Goal: Task Accomplishment & Management: Manage account settings

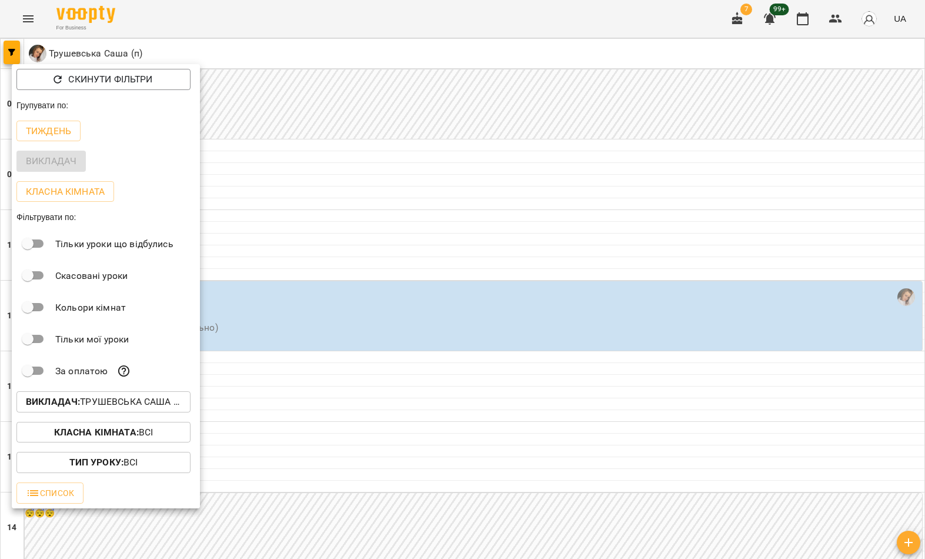
click at [114, 401] on p "Викладач : Трушевська [PERSON_NAME] (п)" at bounding box center [103, 402] width 155 height 14
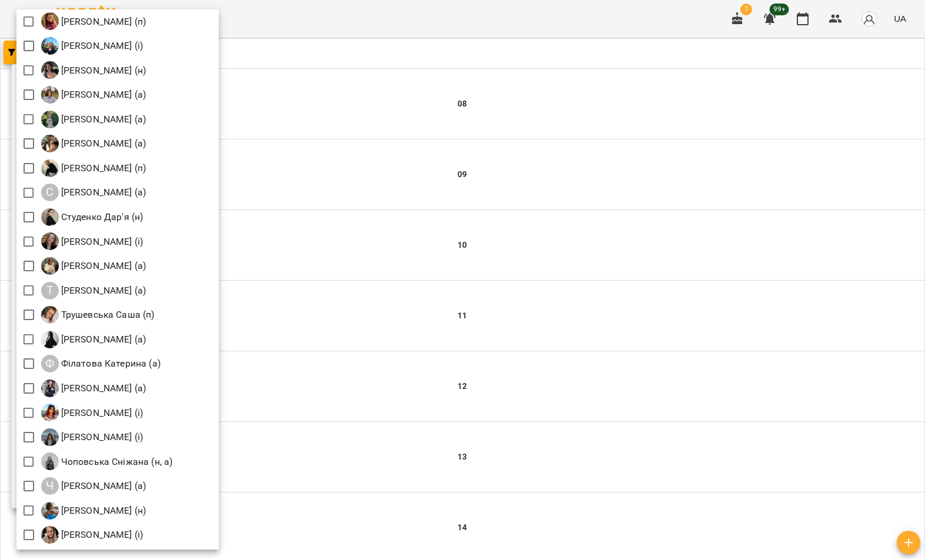
scroll to position [1620, 0]
click at [352, 182] on div at bounding box center [462, 279] width 925 height 559
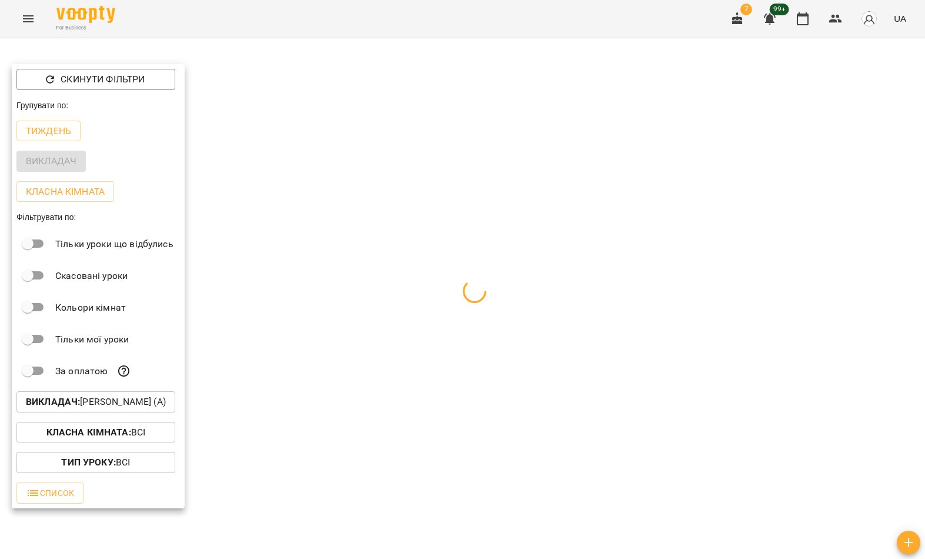
click at [351, 164] on div at bounding box center [462, 279] width 925 height 559
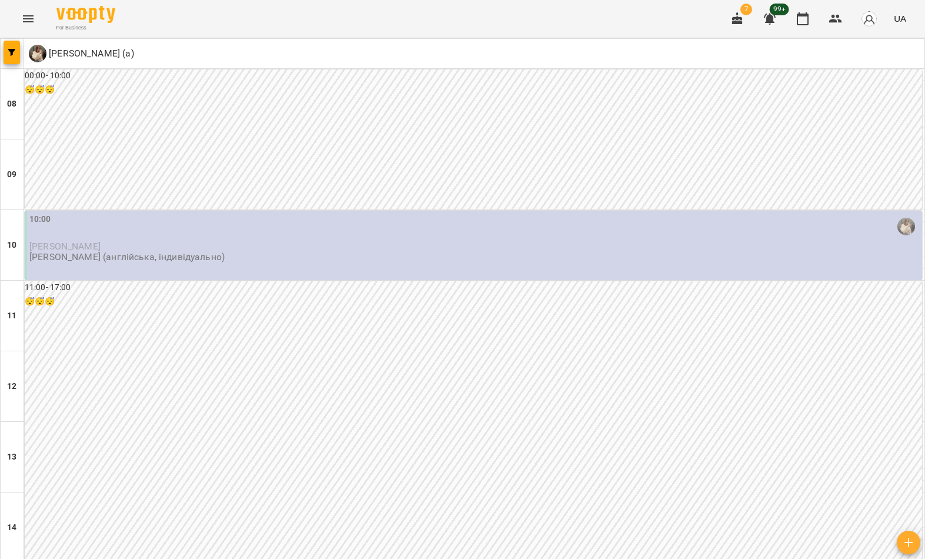
click at [272, 238] on div "10:00" at bounding box center [474, 226] width 891 height 27
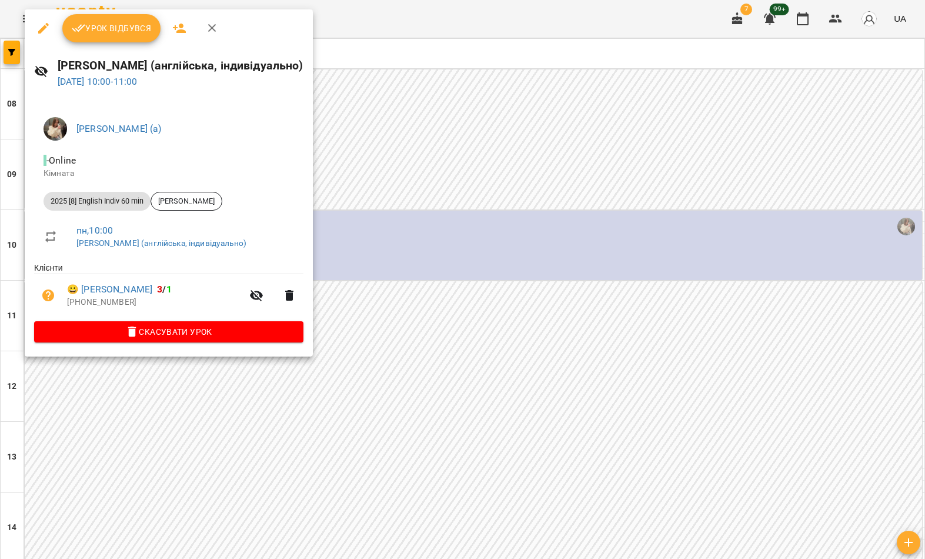
click at [270, 326] on span "Скасувати Урок" at bounding box center [169, 332] width 251 height 14
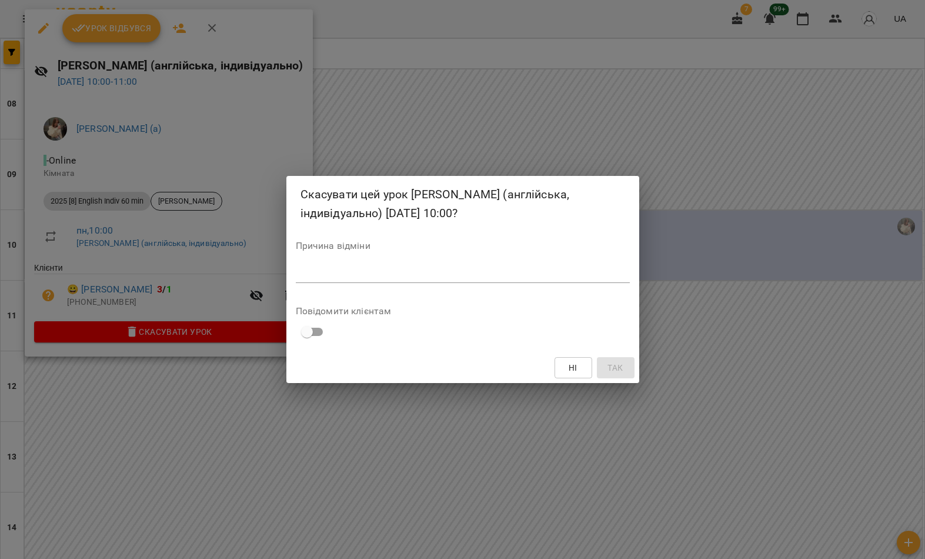
click at [478, 278] on textarea at bounding box center [463, 273] width 334 height 11
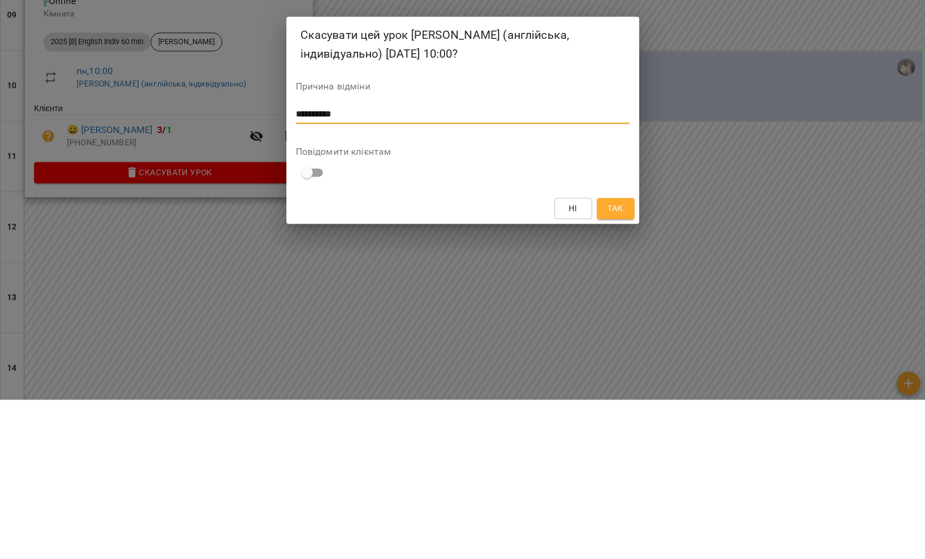
type textarea "*********"
click at [615, 357] on button "Так" at bounding box center [616, 367] width 38 height 21
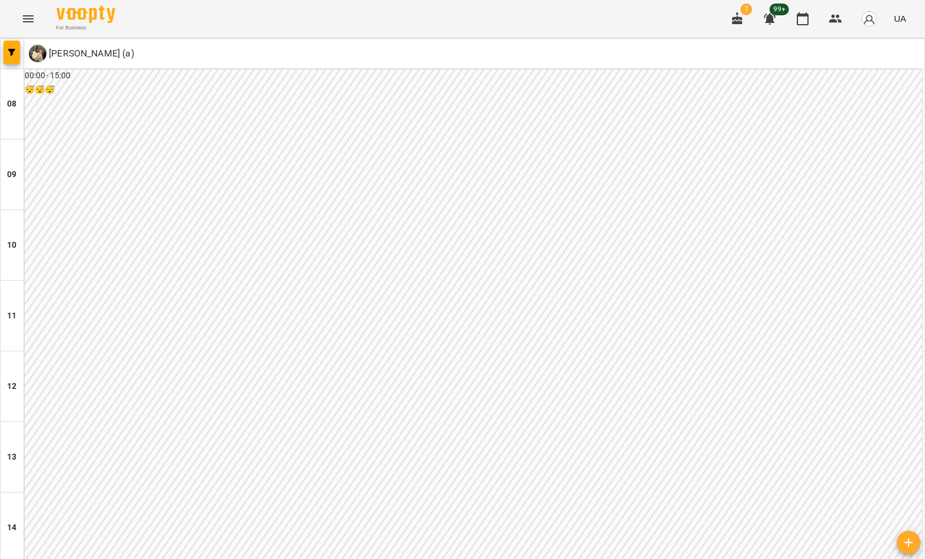
scroll to position [455, 0]
click at [8, 58] on button "button" at bounding box center [12, 53] width 16 height 24
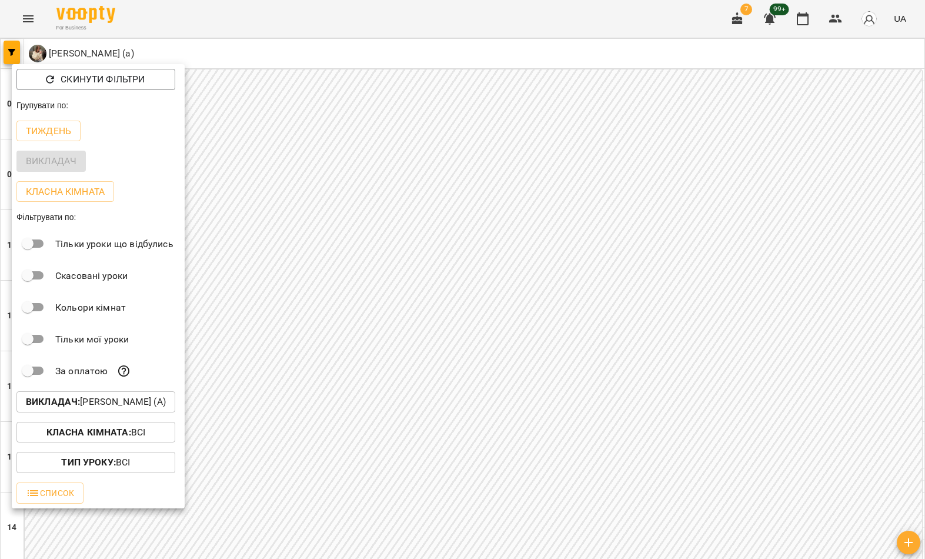
click at [121, 404] on p "Викладач : [PERSON_NAME] (а)" at bounding box center [96, 402] width 140 height 14
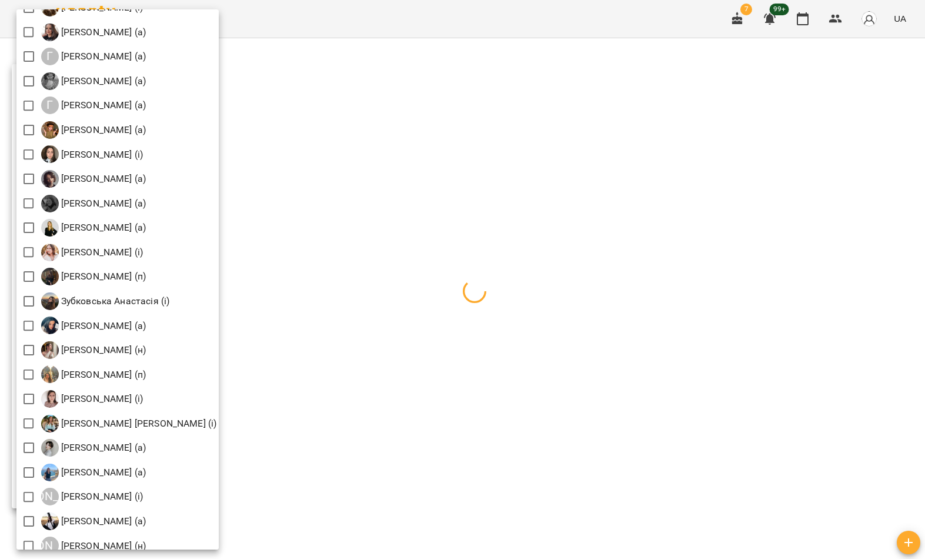
scroll to position [639, 0]
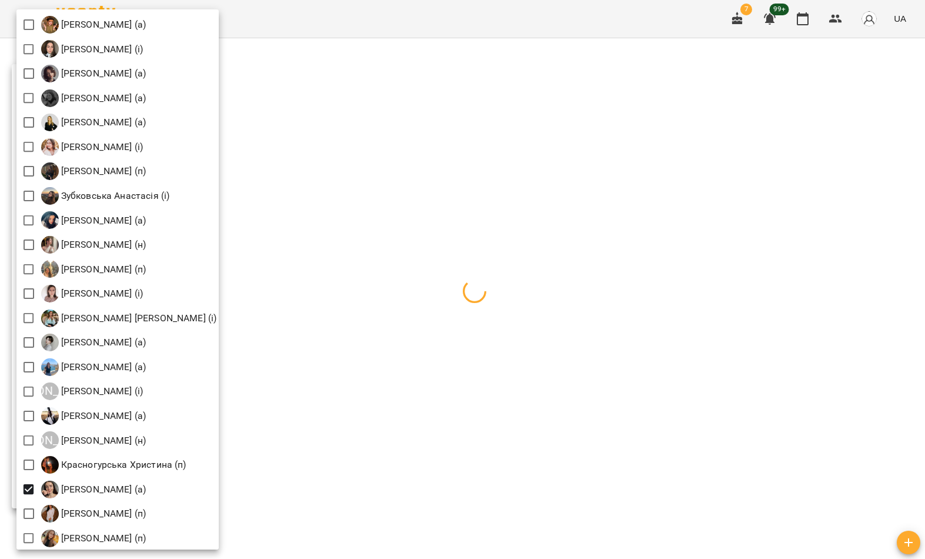
click at [368, 302] on div at bounding box center [462, 279] width 925 height 559
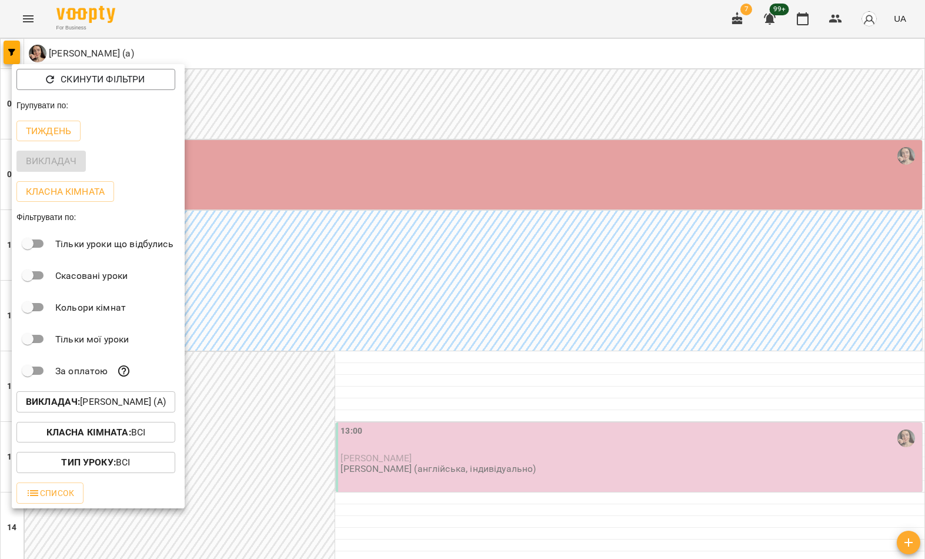
click at [409, 285] on div at bounding box center [462, 279] width 925 height 559
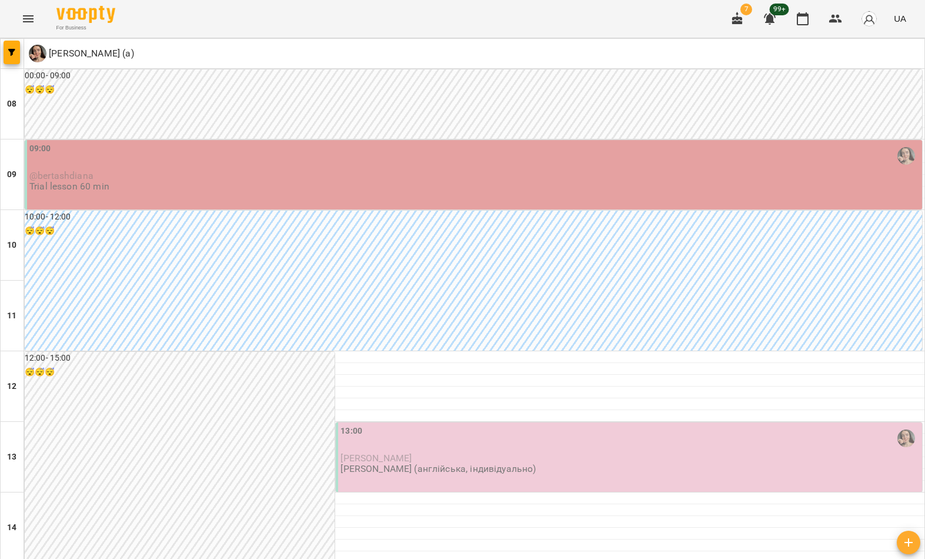
scroll to position [646, 0]
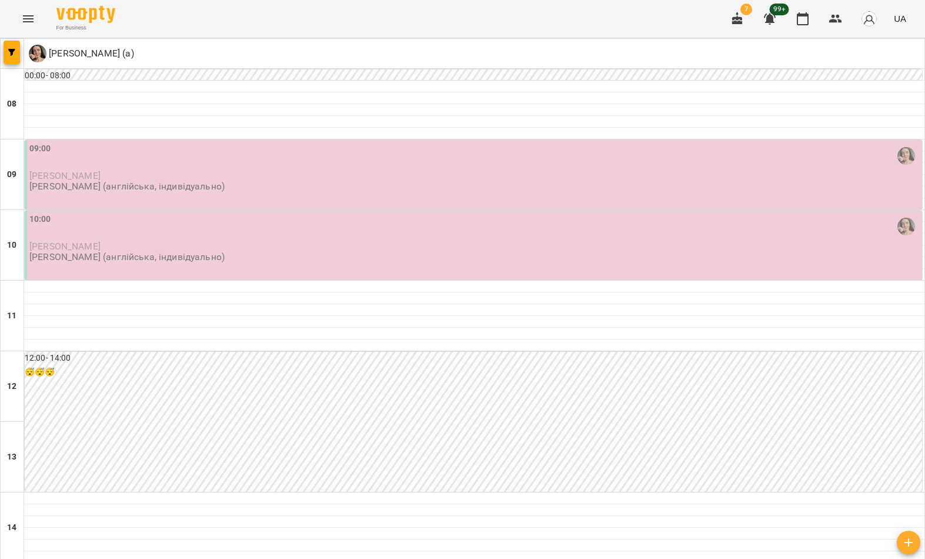
scroll to position [569, 0]
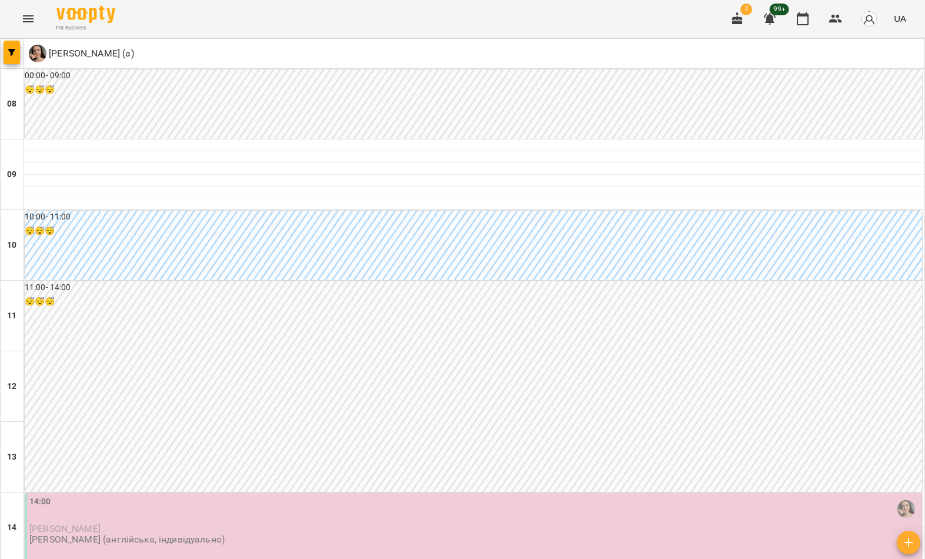
scroll to position [0, 0]
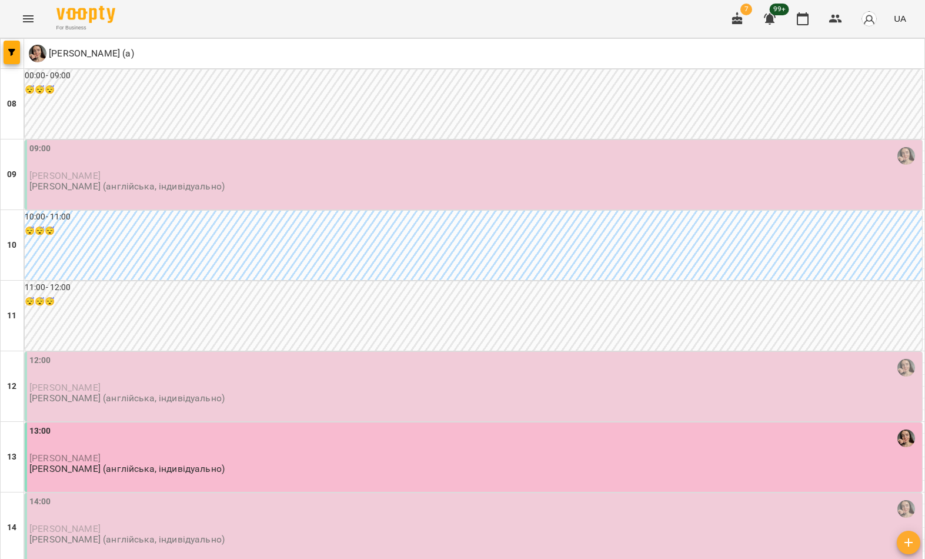
type input "**********"
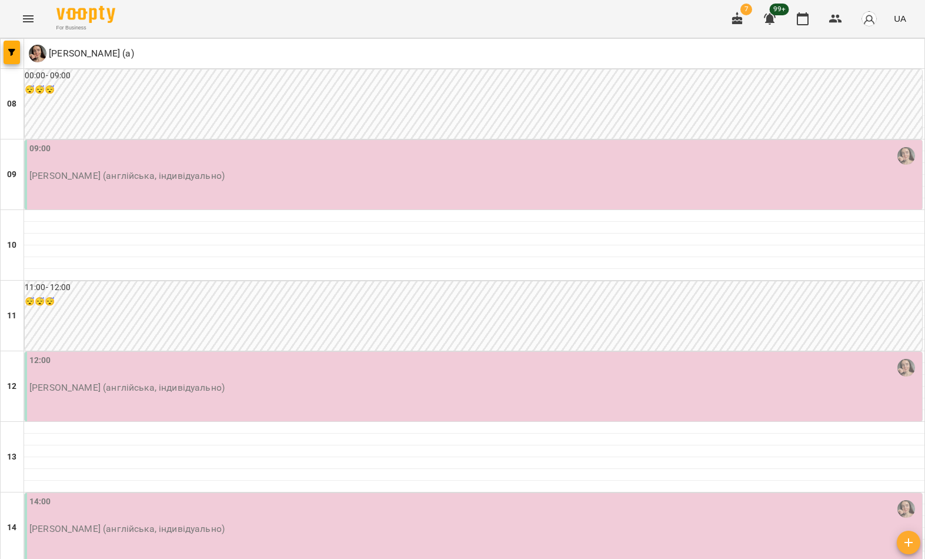
scroll to position [54, 0]
type input "**********"
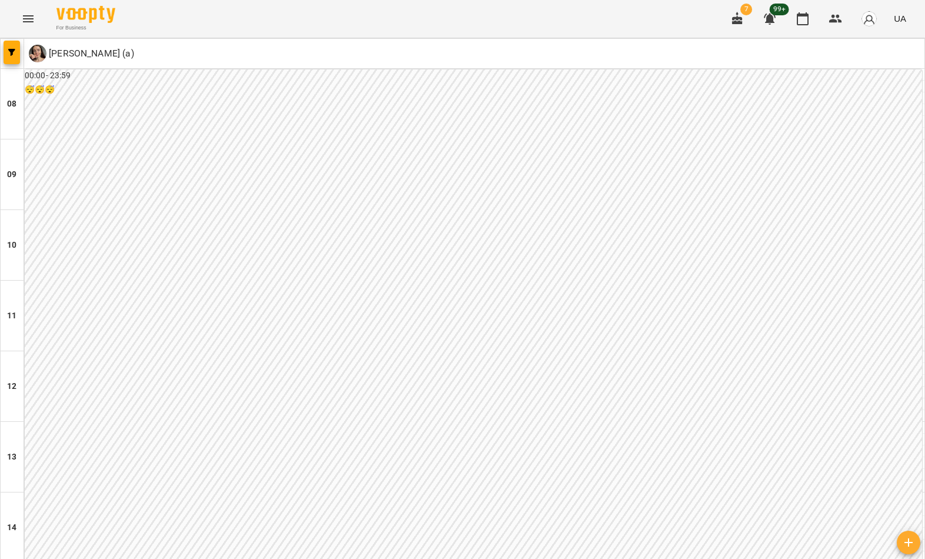
scroll to position [554, 0]
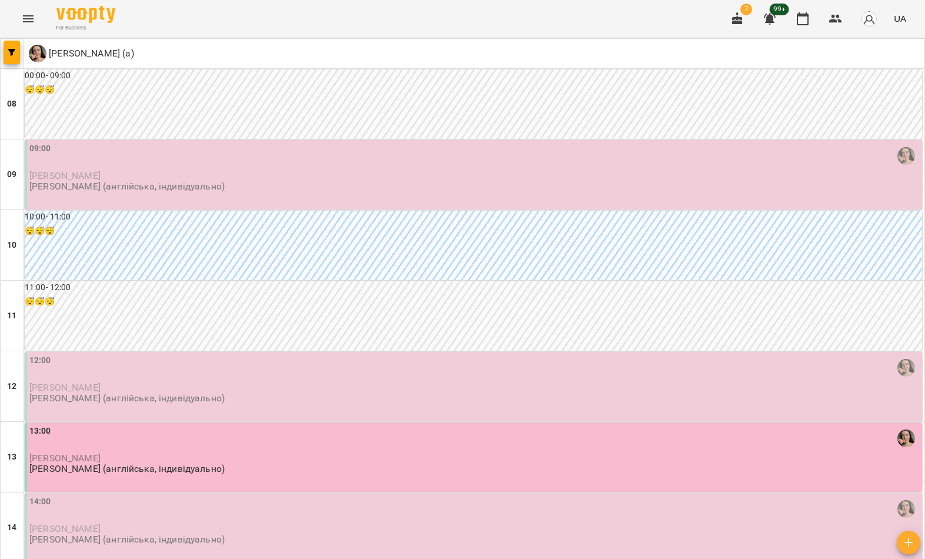
scroll to position [328, 0]
click at [277, 453] on p "[PERSON_NAME]" at bounding box center [474, 458] width 891 height 10
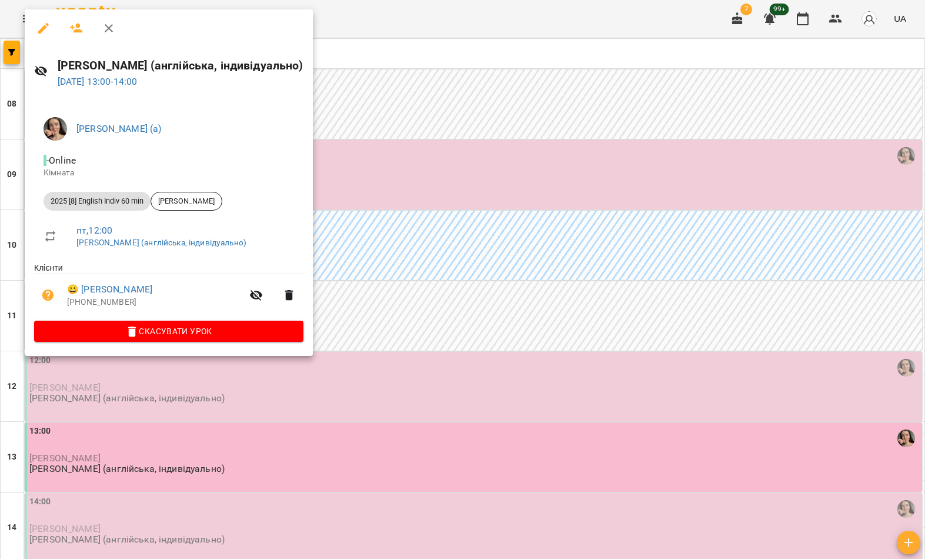
click at [325, 445] on div at bounding box center [462, 279] width 925 height 559
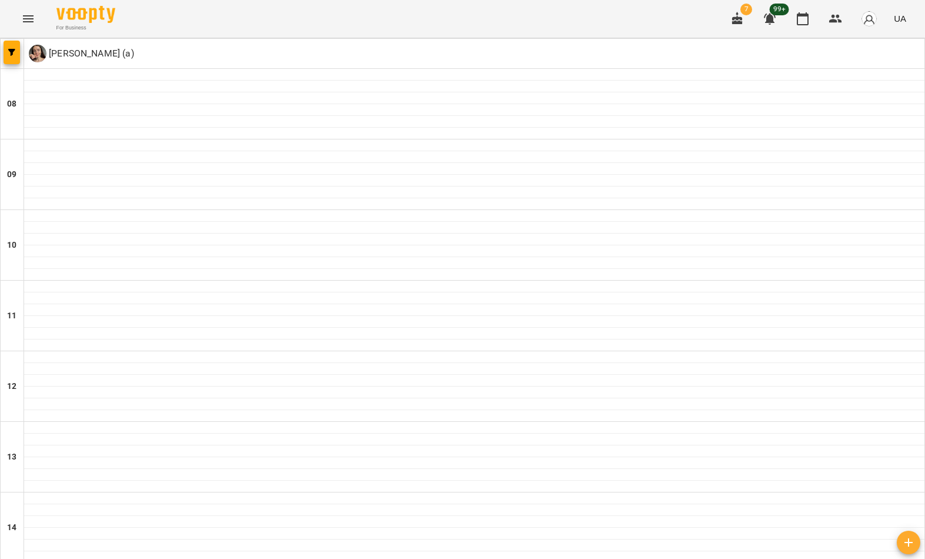
type input "**********"
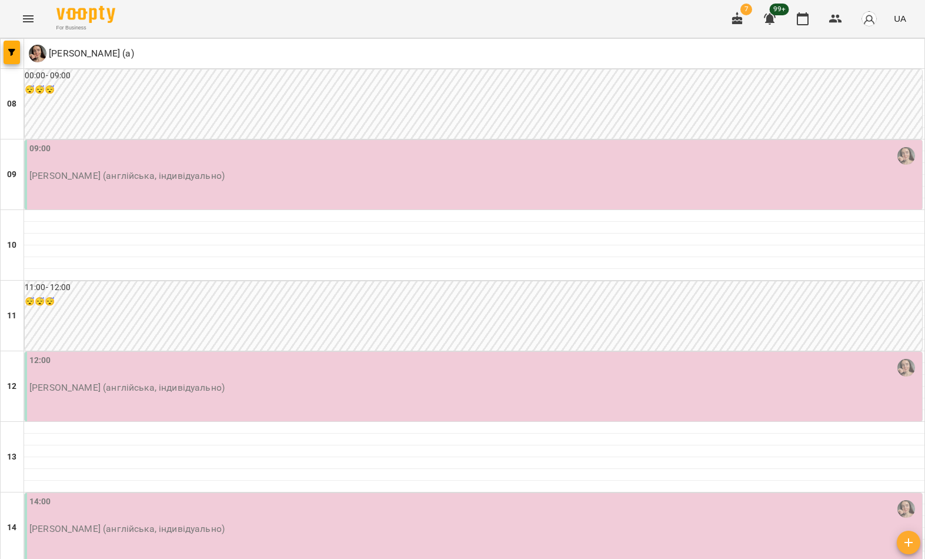
scroll to position [392, 0]
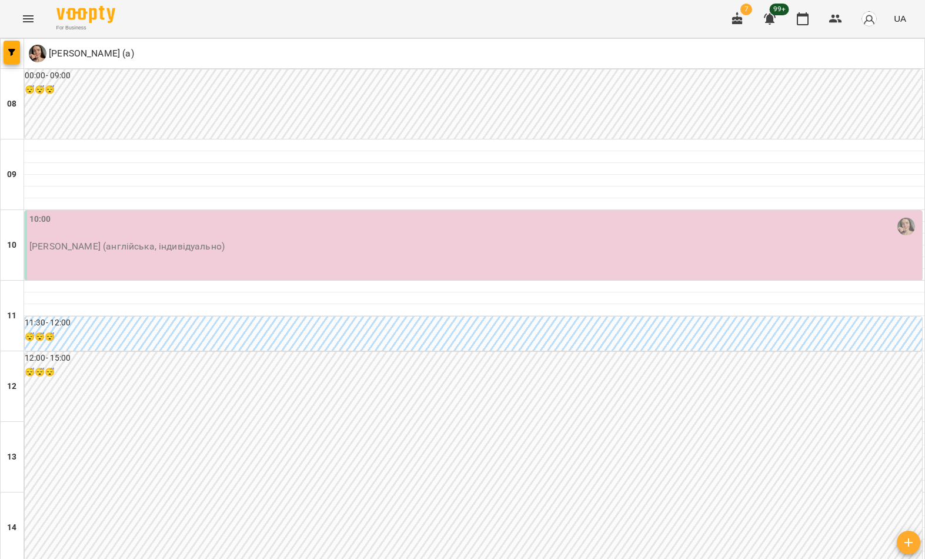
scroll to position [507, 0]
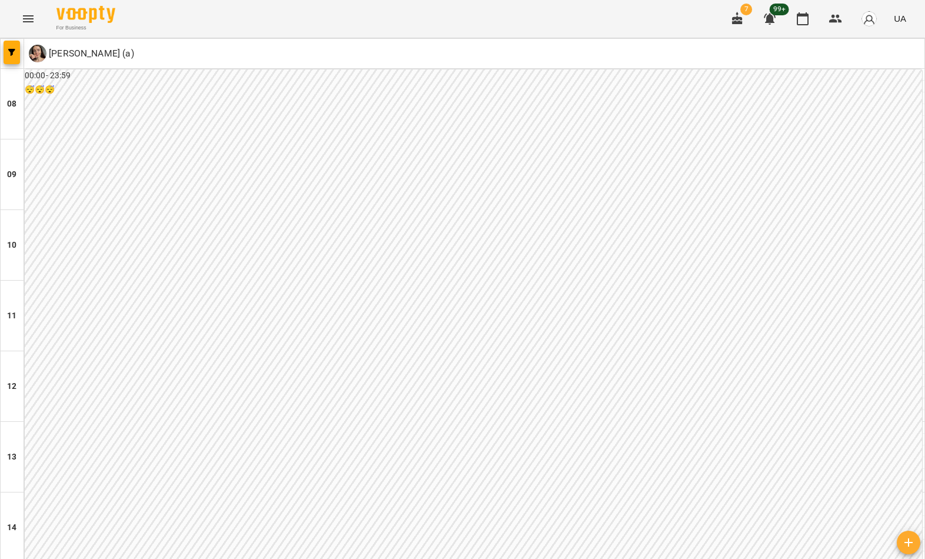
click at [15, 57] on button "button" at bounding box center [12, 53] width 16 height 24
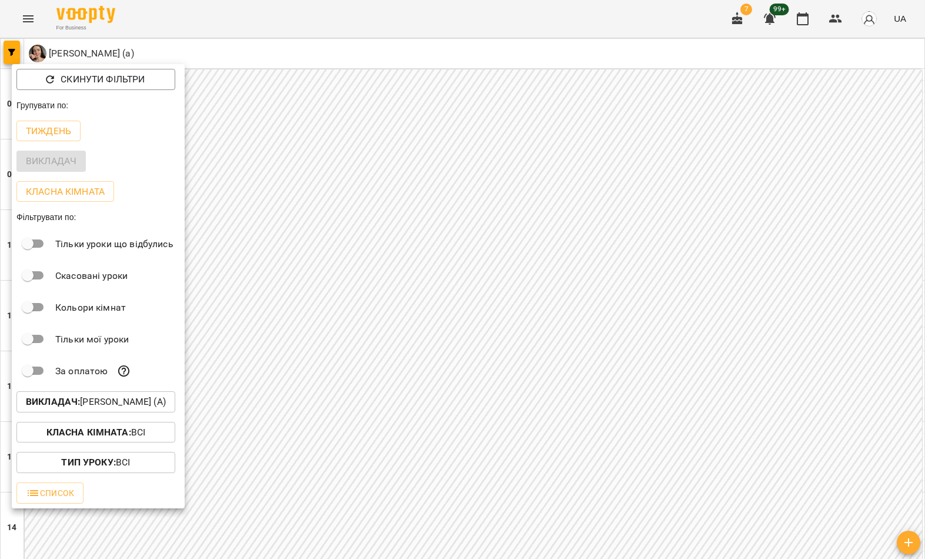
click at [134, 406] on p "Викладач : [PERSON_NAME] (а)" at bounding box center [96, 402] width 140 height 14
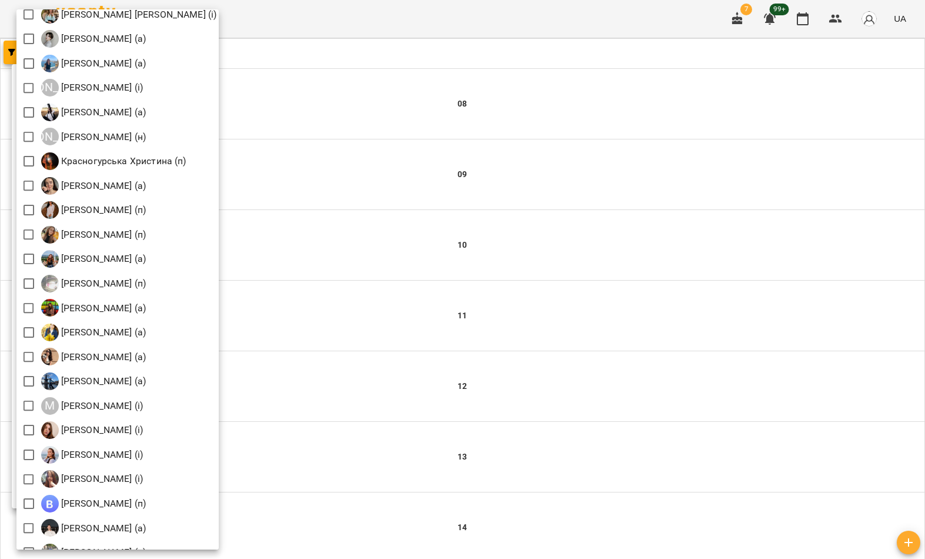
scroll to position [969, 0]
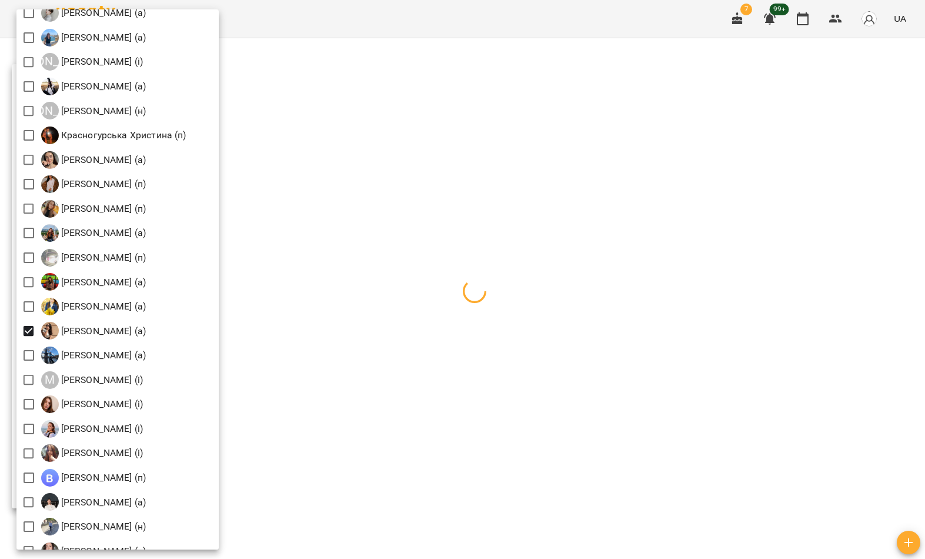
click at [322, 106] on div at bounding box center [462, 279] width 925 height 559
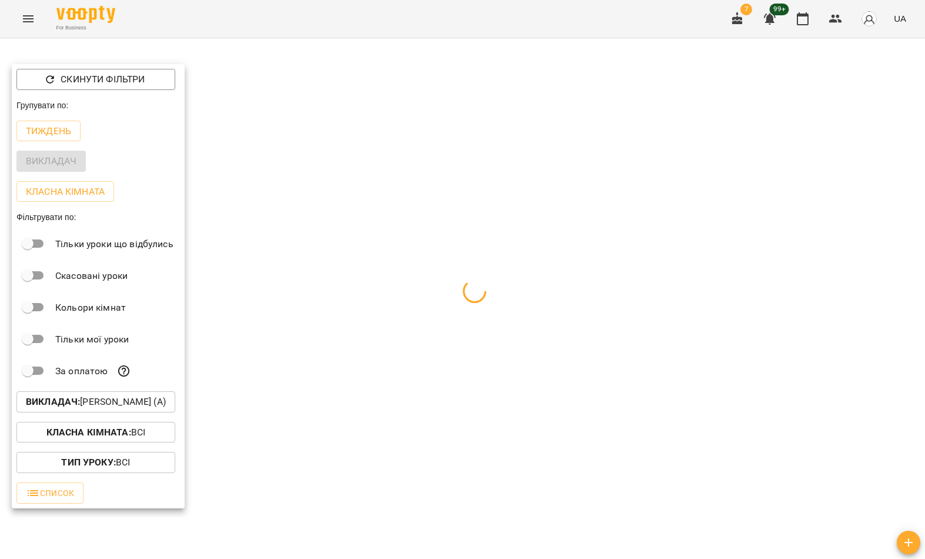
click at [318, 114] on div at bounding box center [462, 279] width 925 height 559
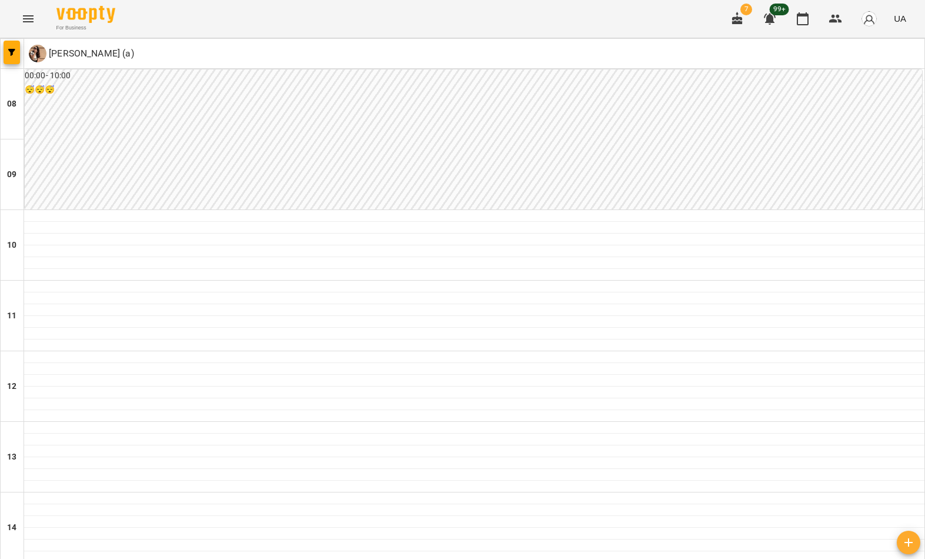
scroll to position [0, 0]
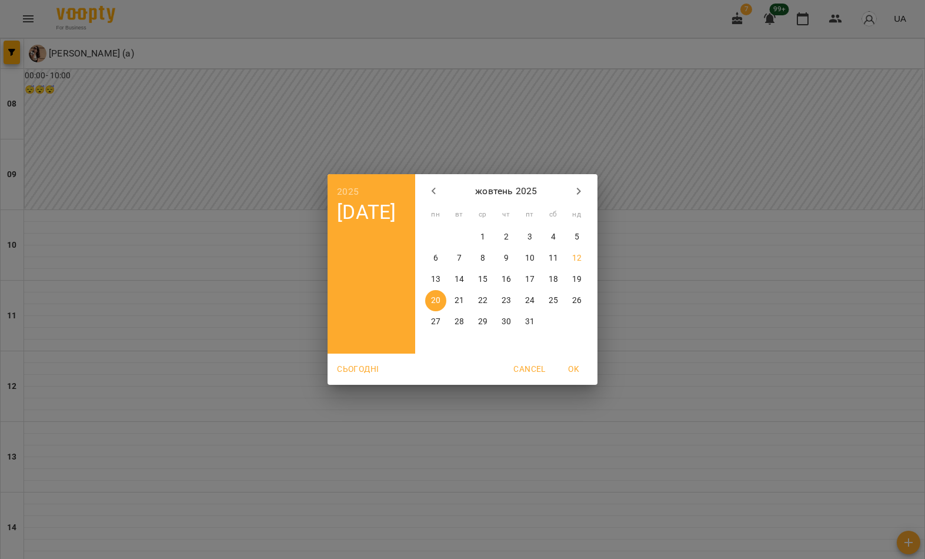
click at [511, 276] on p "16" at bounding box center [506, 280] width 9 height 12
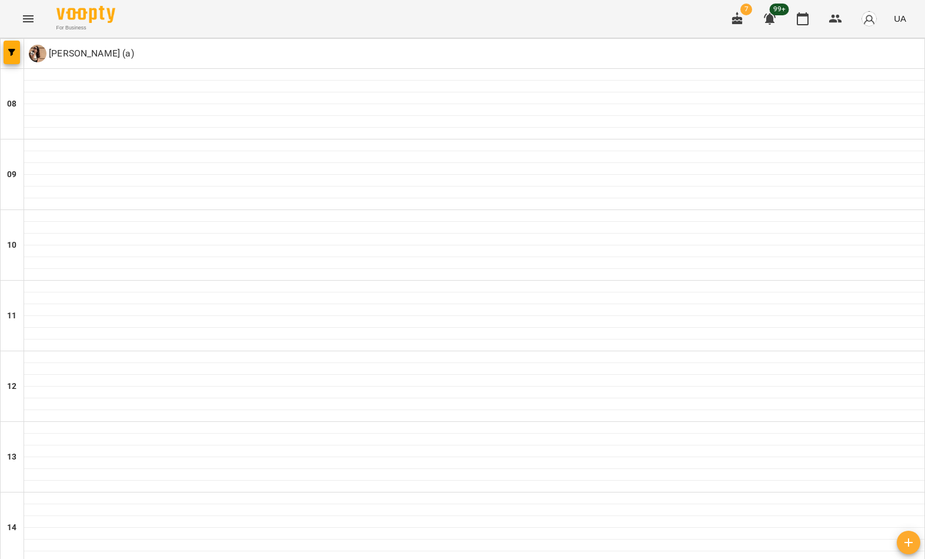
type input "**********"
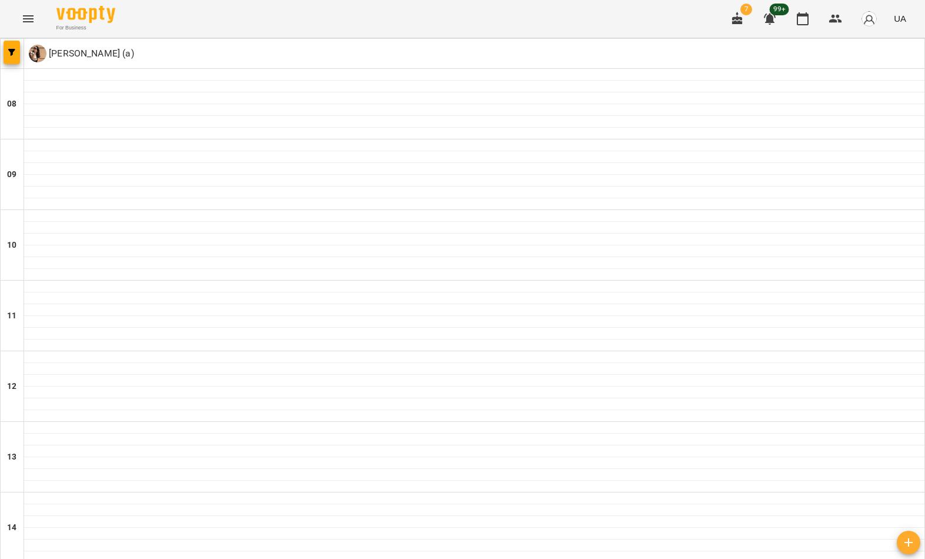
type input "**********"
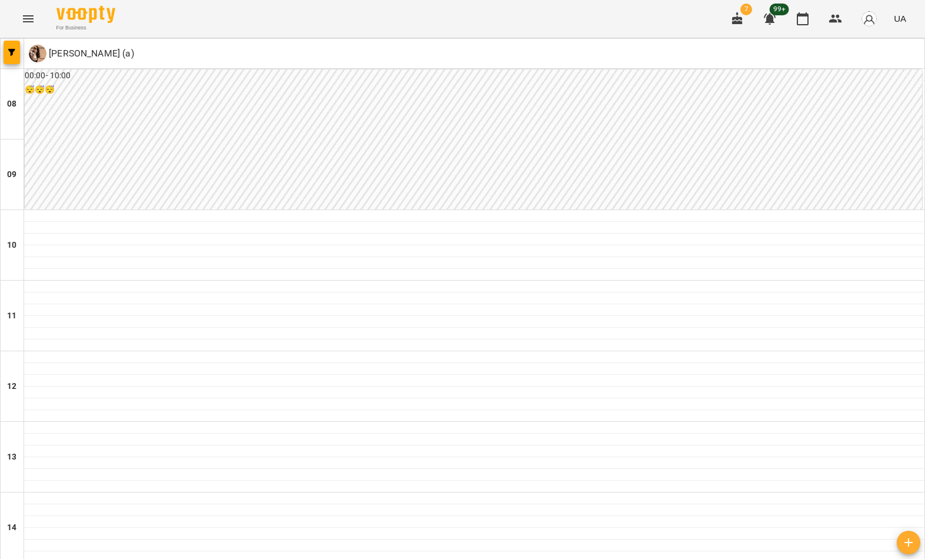
scroll to position [568, 0]
type input "**********"
click at [29, 59] on img at bounding box center [38, 54] width 18 height 18
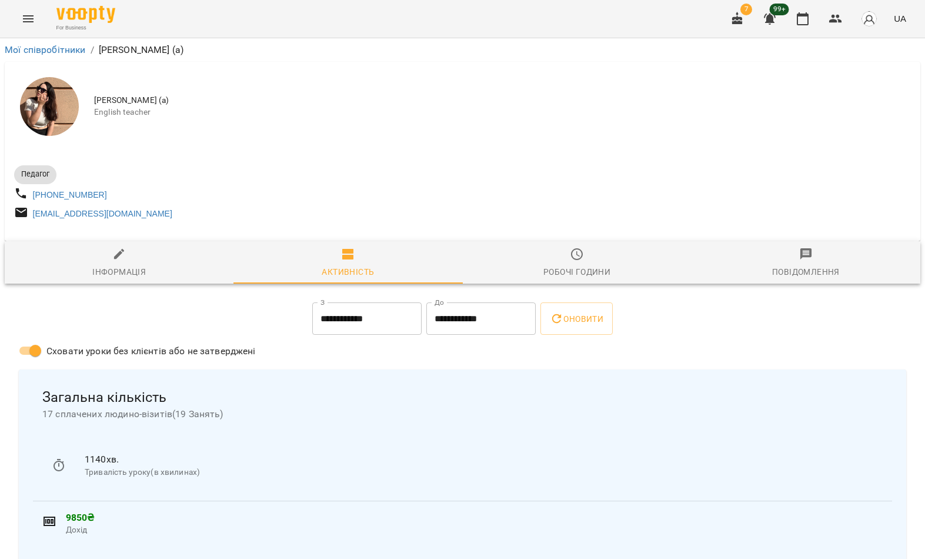
click at [18, 24] on button "Menu" at bounding box center [28, 19] width 28 height 28
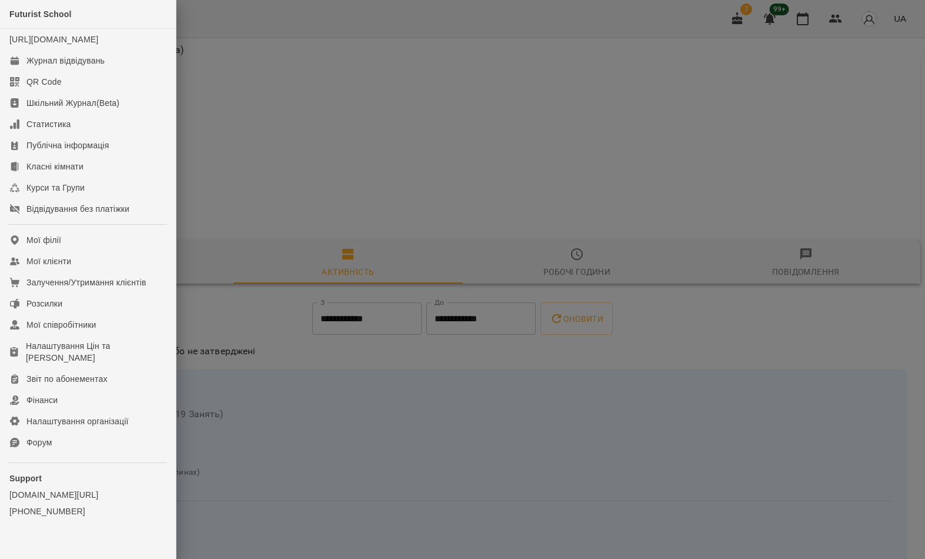
click at [128, 71] on link "Журнал відвідувань" at bounding box center [88, 60] width 176 height 21
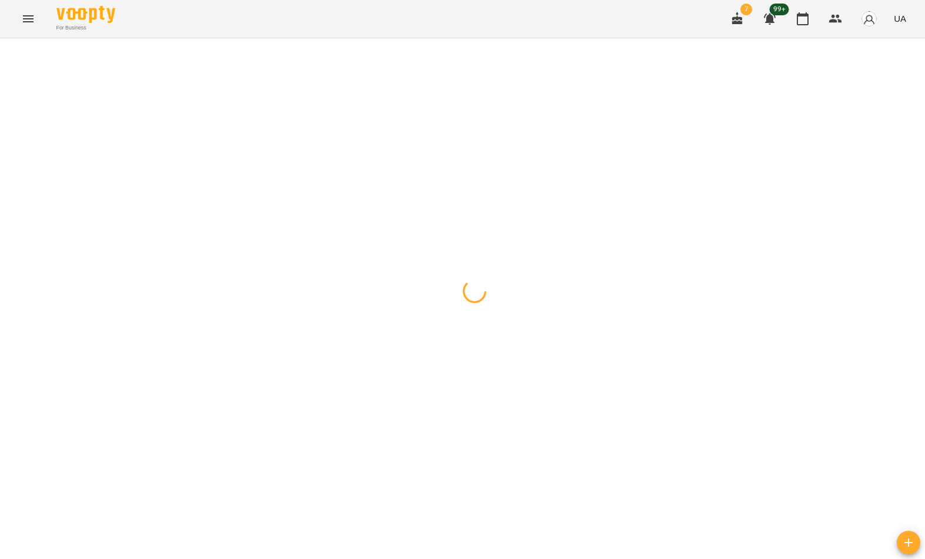
click at [8, 62] on button "button" at bounding box center [12, 53] width 16 height 24
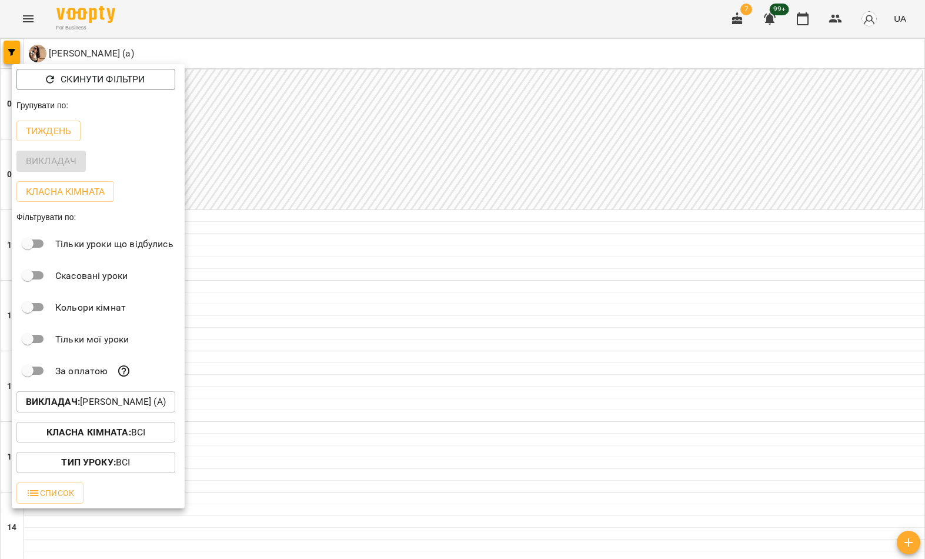
click at [124, 403] on p "Викладач : [PERSON_NAME] (а)" at bounding box center [96, 402] width 140 height 14
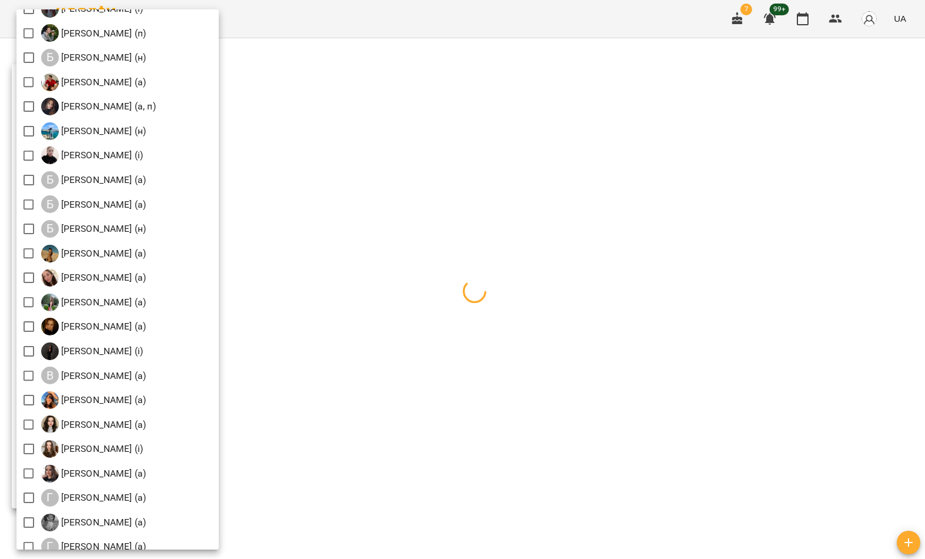
scroll to position [93, 0]
click at [321, 152] on div at bounding box center [462, 279] width 925 height 559
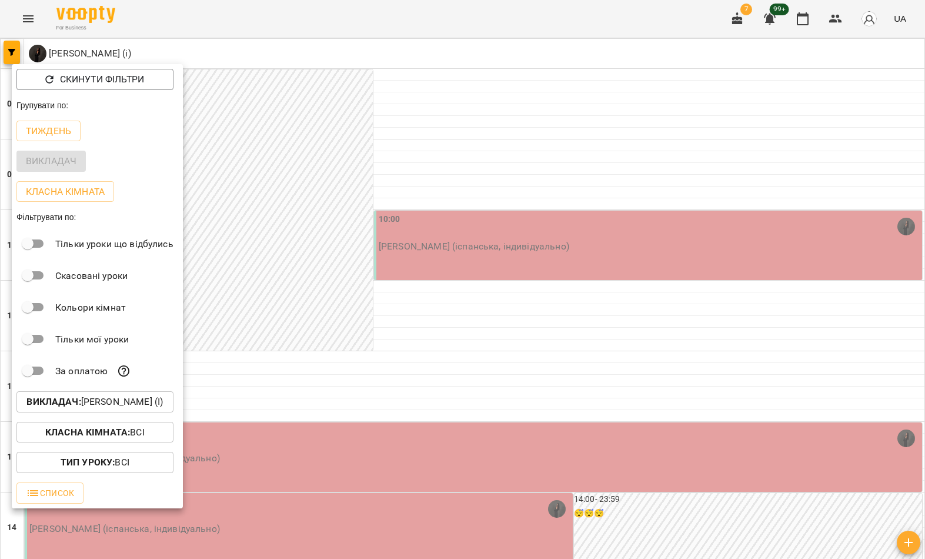
click at [366, 115] on div at bounding box center [462, 279] width 925 height 559
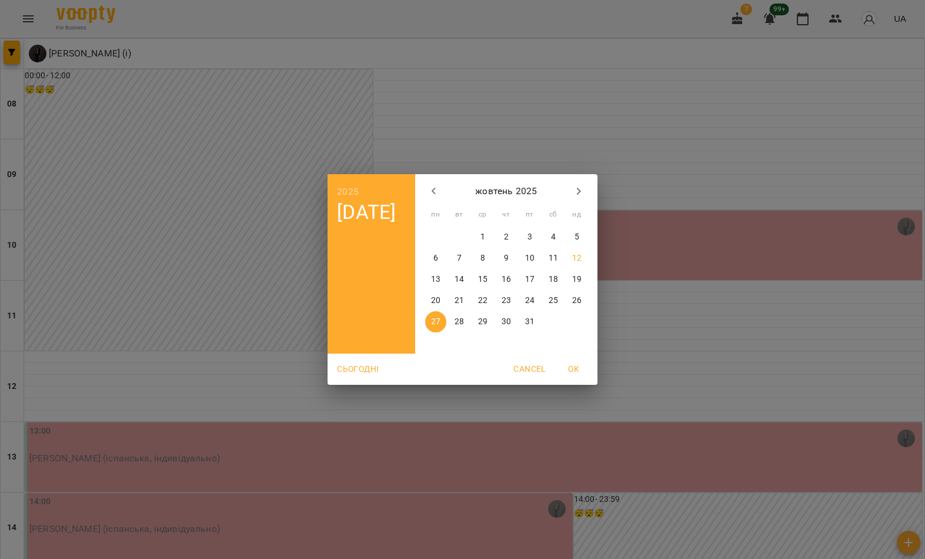
click at [481, 283] on p "15" at bounding box center [482, 280] width 9 height 12
type input "**********"
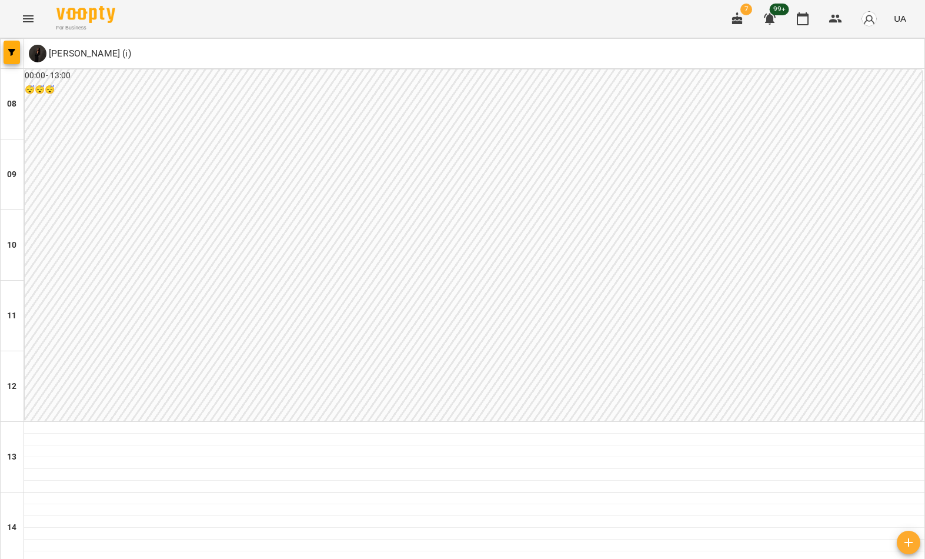
scroll to position [125, 0]
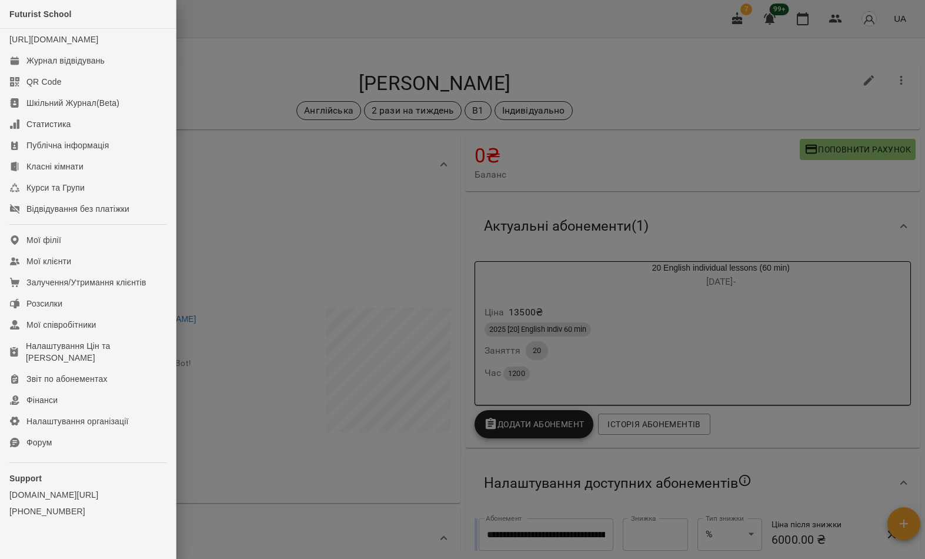
scroll to position [442, 0]
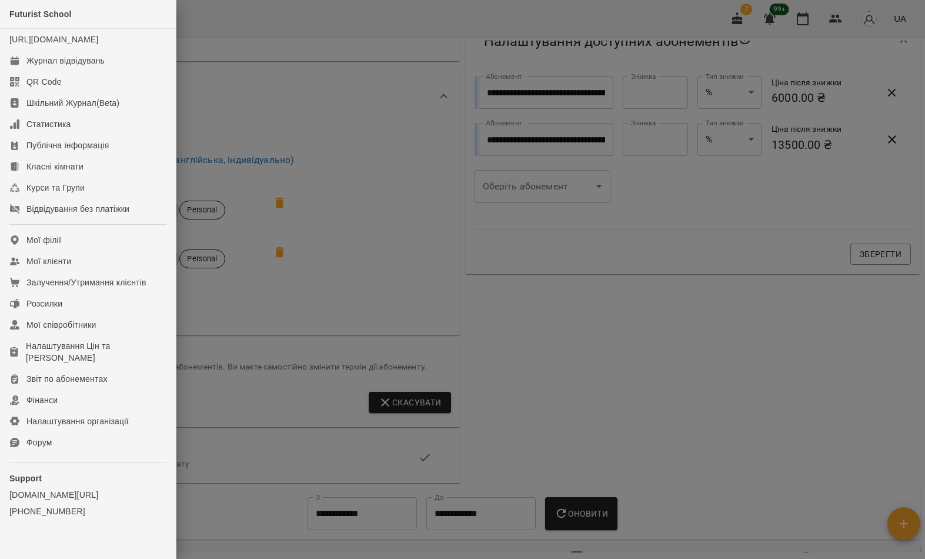
click at [117, 272] on link "Мої клієнти" at bounding box center [88, 261] width 176 height 21
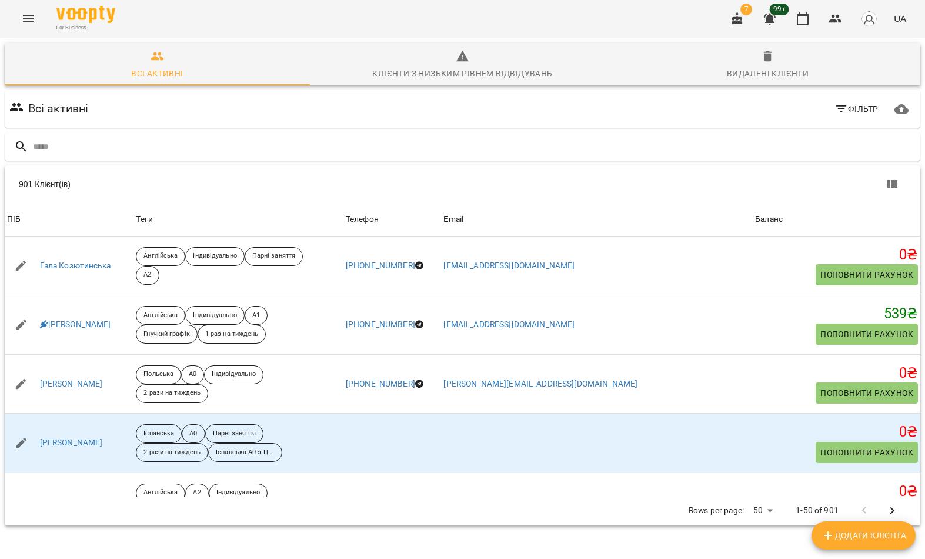
click at [368, 154] on input "text" at bounding box center [474, 146] width 883 height 19
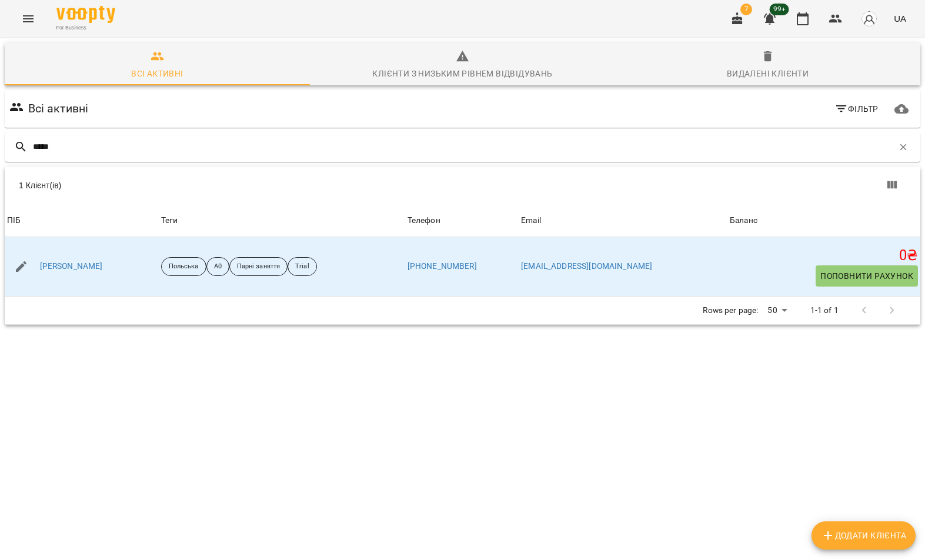
type input "*****"
click at [129, 204] on th "ПІБ" at bounding box center [82, 220] width 154 height 33
click at [87, 269] on link "Снаговський Андрій" at bounding box center [71, 267] width 63 height 12
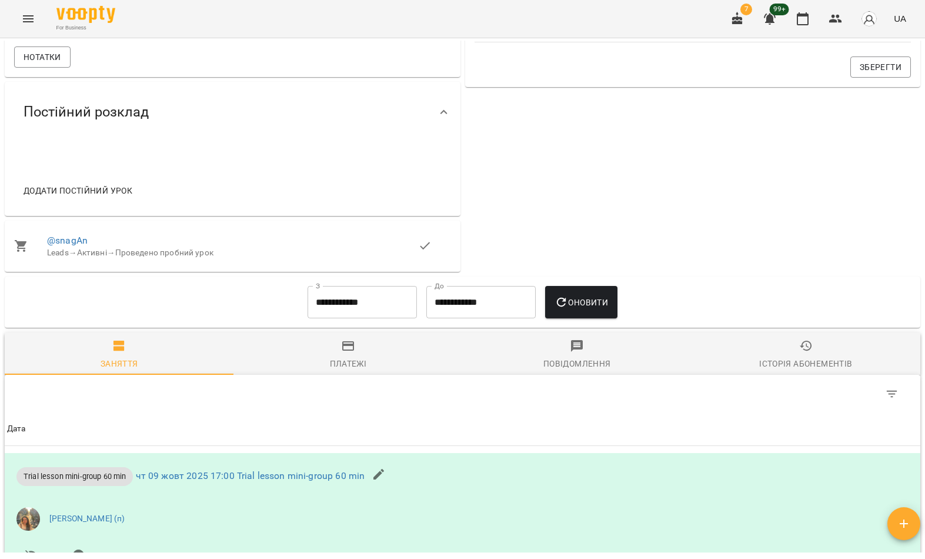
scroll to position [548, 0]
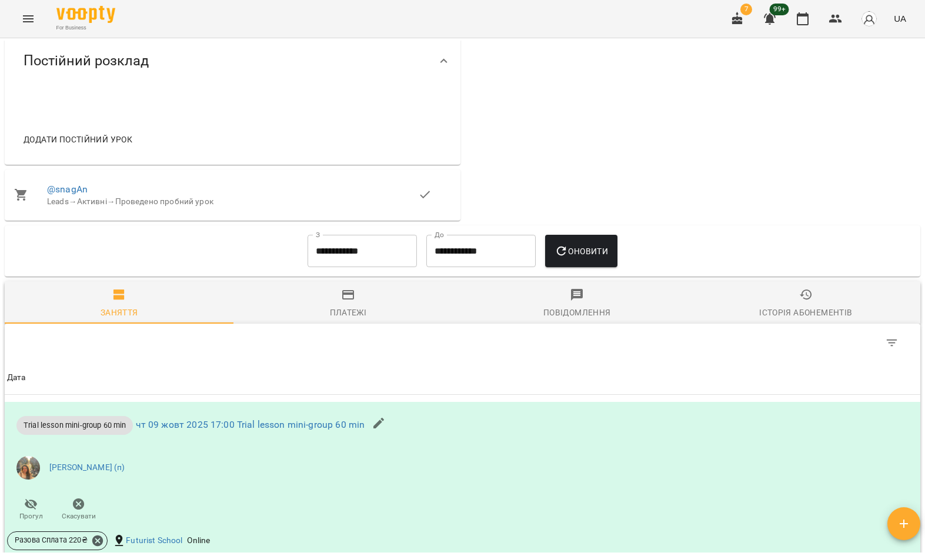
click at [83, 195] on link "@snagAn" at bounding box center [67, 189] width 41 height 11
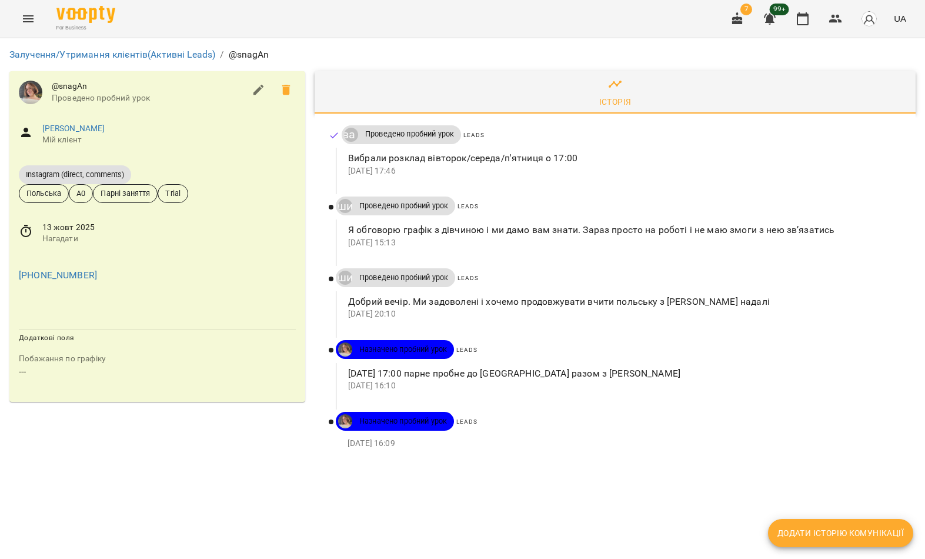
click at [24, 26] on button "Menu" at bounding box center [28, 19] width 28 height 28
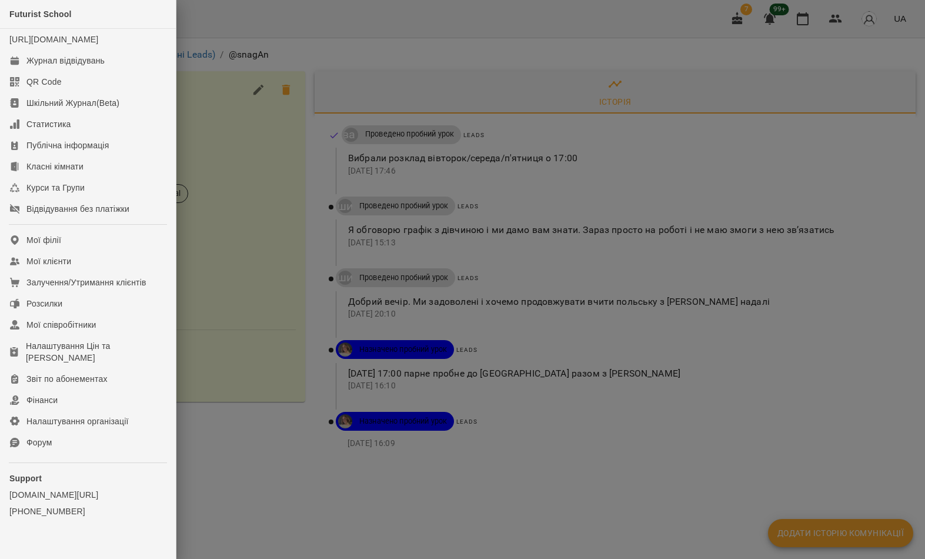
click at [84, 272] on link "Мої клієнти" at bounding box center [88, 261] width 176 height 21
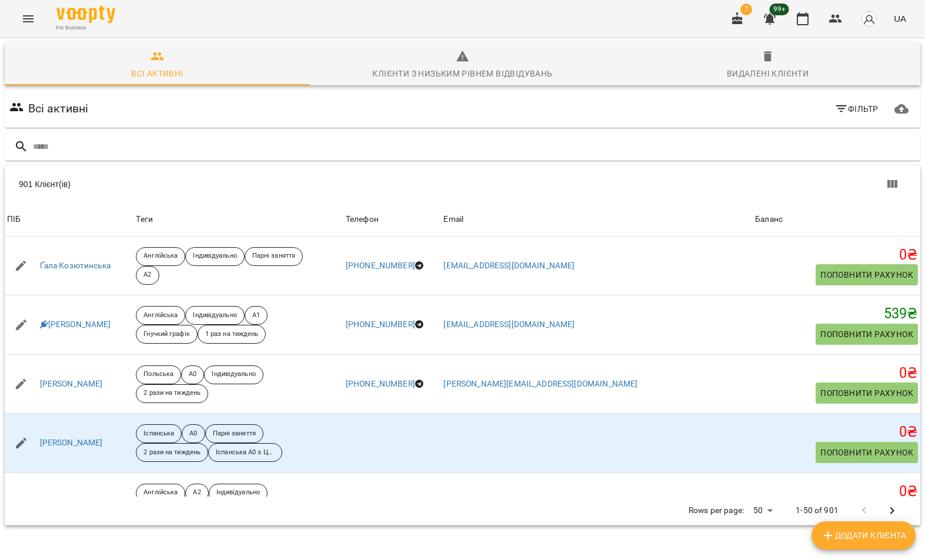
click at [571, 151] on input "text" at bounding box center [474, 146] width 883 height 19
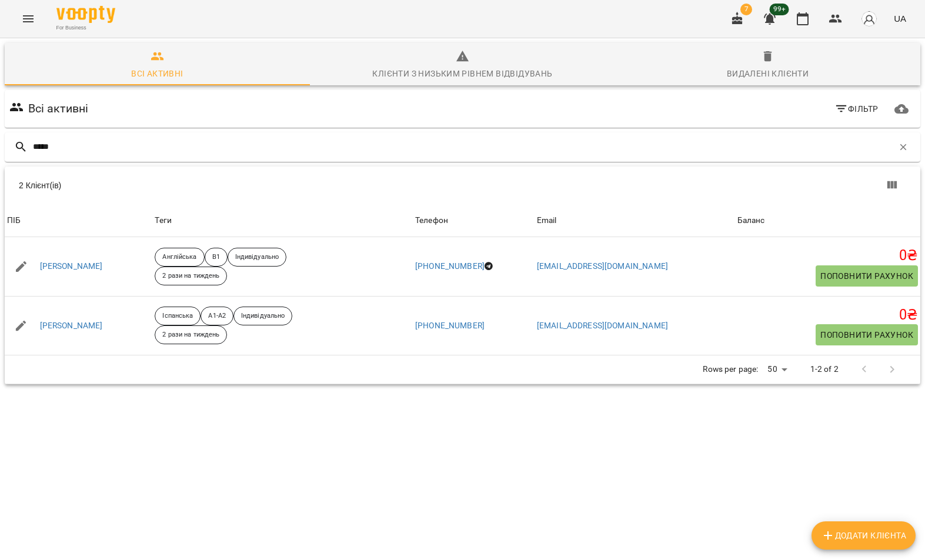
type input "*****"
click at [150, 192] on div "2 Клієнт(ів)" at bounding box center [463, 185] width 916 height 38
click at [89, 324] on link "Ангеліна Городецька" at bounding box center [71, 326] width 63 height 12
